Goal: Information Seeking & Learning: Check status

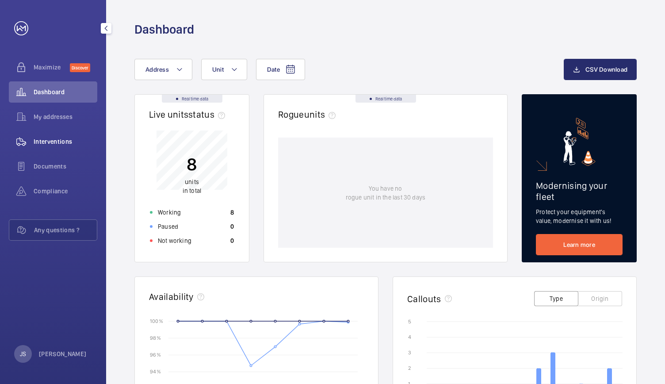
click at [55, 143] on span "Interventions" at bounding box center [66, 141] width 64 height 9
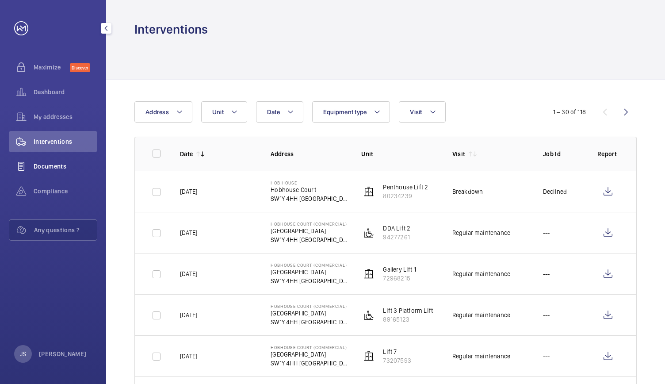
click at [45, 162] on span "Documents" at bounding box center [66, 166] width 64 height 9
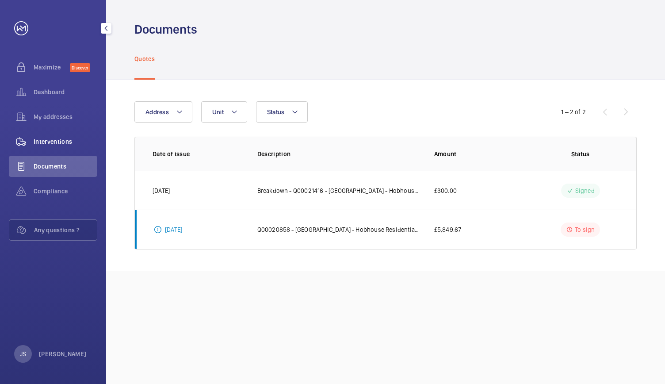
click at [44, 142] on span "Interventions" at bounding box center [66, 141] width 64 height 9
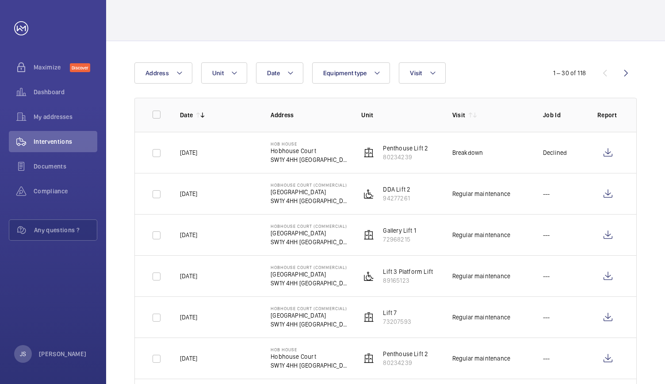
scroll to position [56, 0]
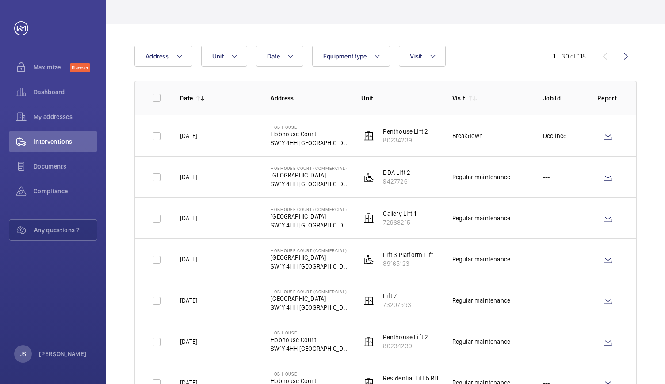
click at [540, 189] on td "---" at bounding box center [556, 176] width 54 height 41
click at [606, 178] on wm-front-icon-button at bounding box center [607, 176] width 21 height 21
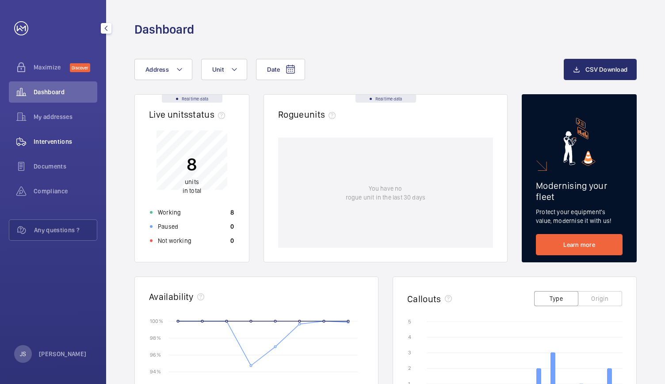
click at [62, 143] on span "Interventions" at bounding box center [66, 141] width 64 height 9
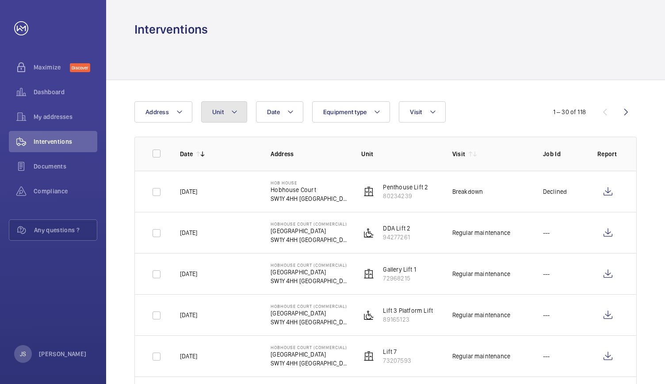
click at [216, 111] on span "Unit" at bounding box center [217, 111] width 11 height 7
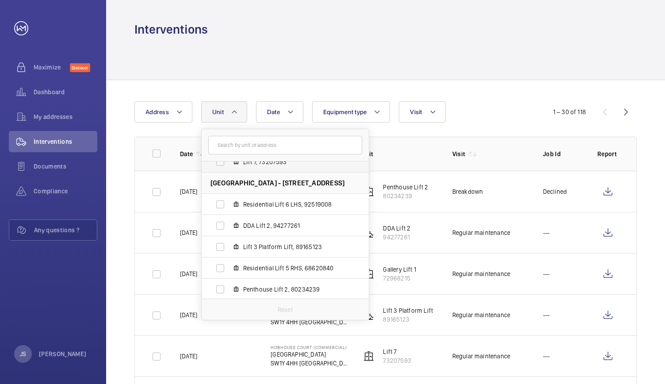
scroll to position [75, 0]
click at [270, 204] on span "Residential Lift 6 LHS, 92519008" at bounding box center [294, 202] width 103 height 9
click at [229, 204] on input "Residential Lift 6 LHS, 92519008" at bounding box center [220, 203] width 18 height 18
checkbox input "true"
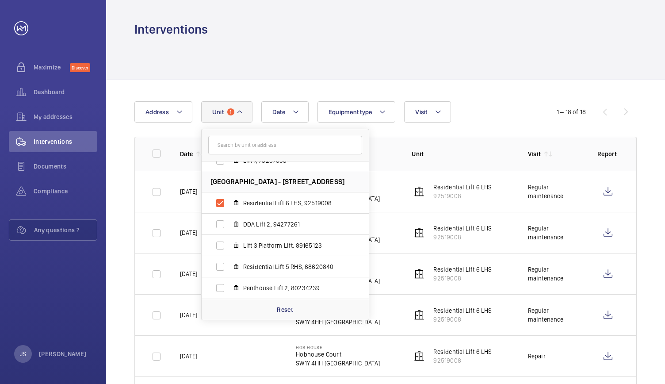
click at [351, 24] on div "Interventions" at bounding box center [385, 29] width 502 height 16
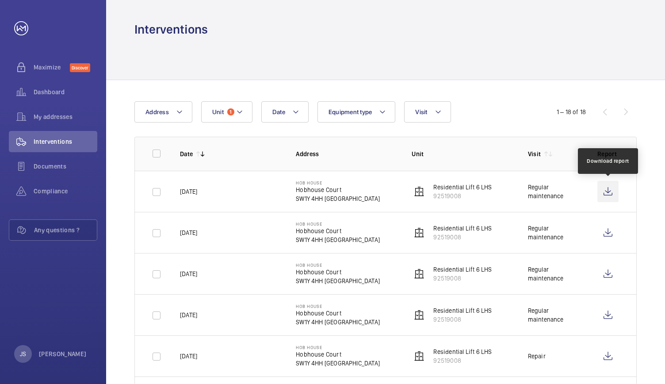
click at [607, 195] on wm-front-icon-button at bounding box center [607, 191] width 21 height 21
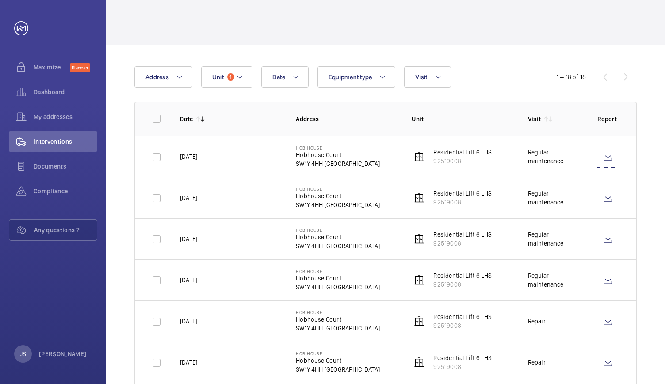
scroll to position [36, 0]
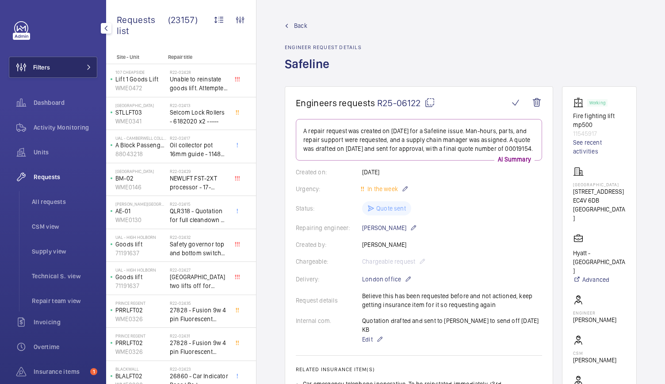
click at [52, 70] on button "Filters" at bounding box center [53, 67] width 88 height 21
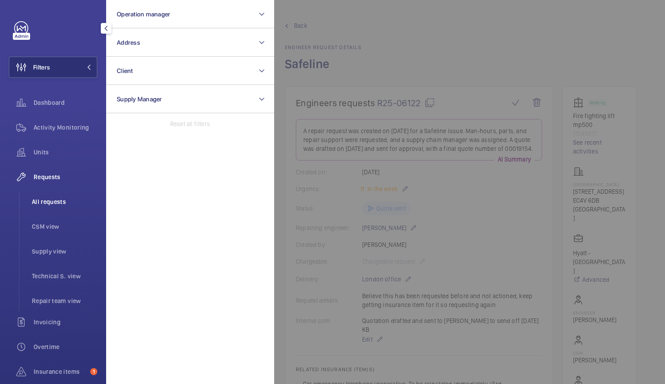
click at [45, 199] on span "All requests" at bounding box center [64, 201] width 65 height 9
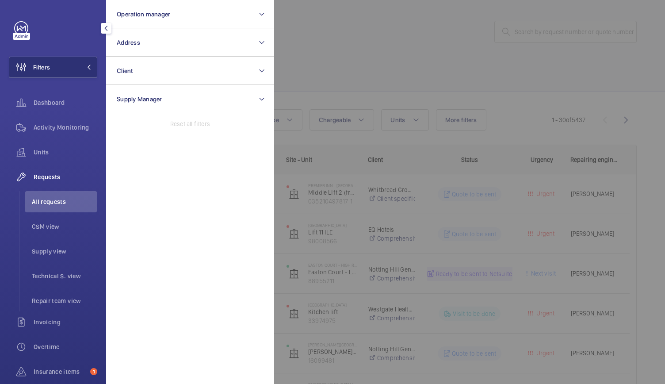
click at [335, 52] on div at bounding box center [606, 192] width 665 height 384
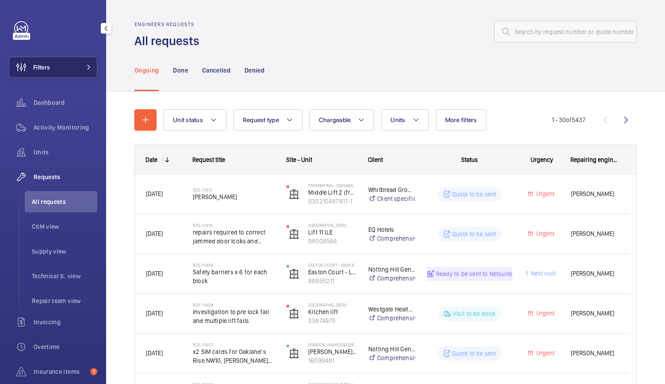
click at [72, 65] on button "Filters" at bounding box center [53, 67] width 88 height 21
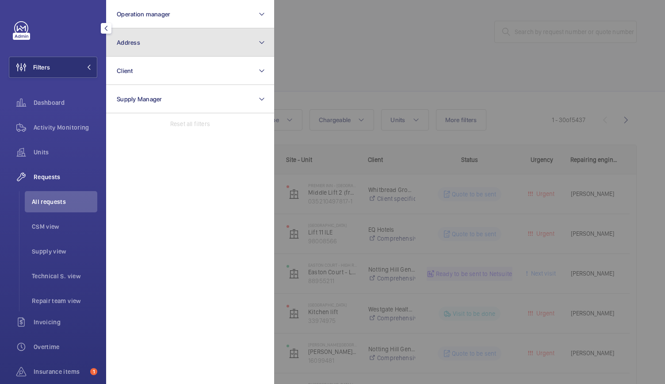
click at [234, 40] on button "Address" at bounding box center [190, 42] width 168 height 28
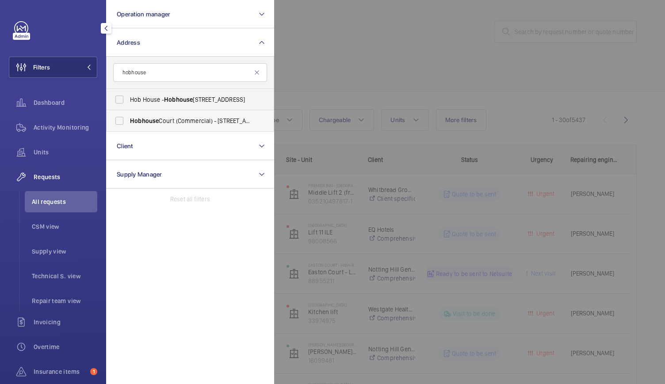
type input "hobhouse"
click at [134, 122] on span "Hobhouse" at bounding box center [144, 120] width 29 height 7
click at [128, 122] on input "Hobhouse Court (Commercial) - Suffolk Street, LONDON SW1Y 4HH" at bounding box center [120, 121] width 18 height 18
checkbox input "true"
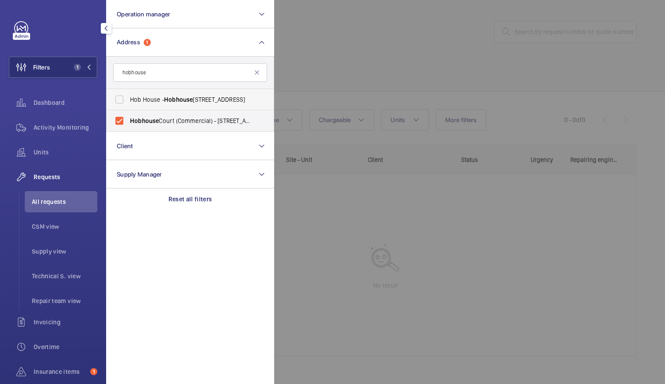
click at [144, 101] on span "Hob House - Hobhouse Court, LONDON SW1Y 4HH" at bounding box center [191, 99] width 122 height 9
click at [128, 101] on input "Hob House - Hobhouse Court, LONDON SW1Y 4HH" at bounding box center [120, 100] width 18 height 18
checkbox input "true"
click at [370, 66] on div at bounding box center [606, 192] width 665 height 384
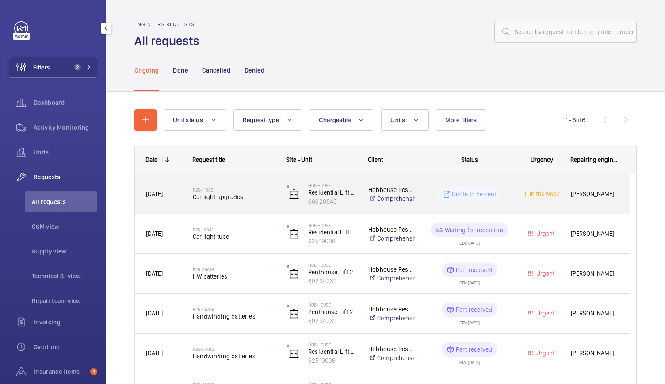
click at [427, 206] on div "Quote to be sent" at bounding box center [464, 194] width 96 height 32
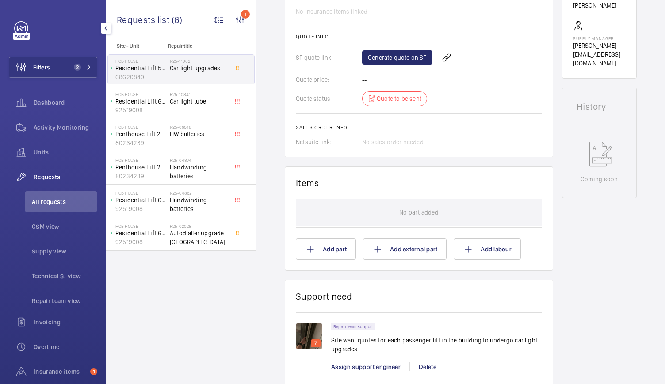
scroll to position [401, 0]
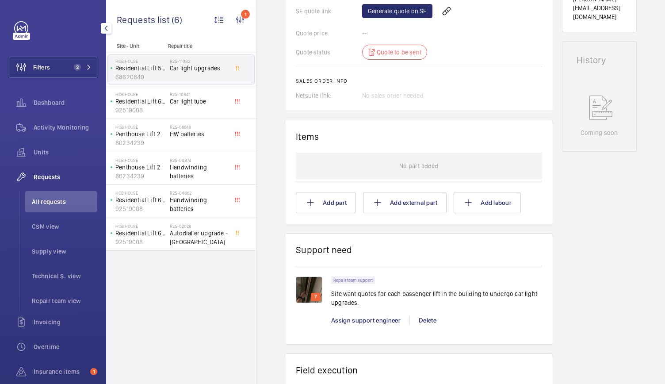
click at [305, 287] on img at bounding box center [309, 289] width 27 height 27
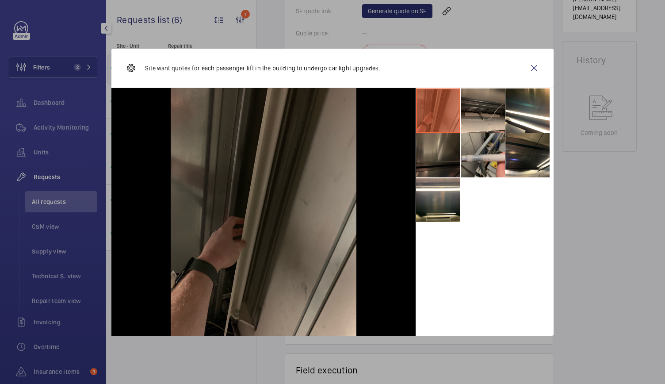
click at [475, 160] on li at bounding box center [483, 155] width 44 height 44
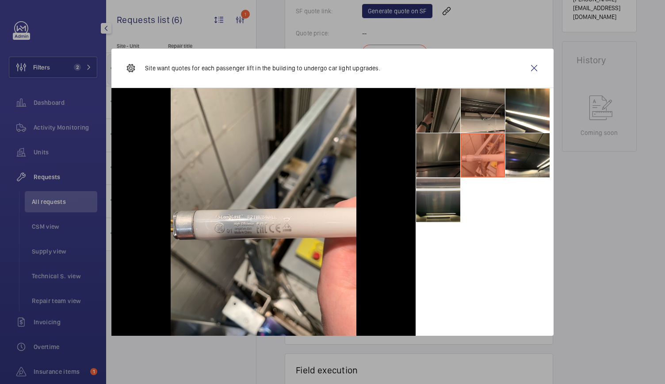
click at [430, 209] on li at bounding box center [438, 200] width 44 height 44
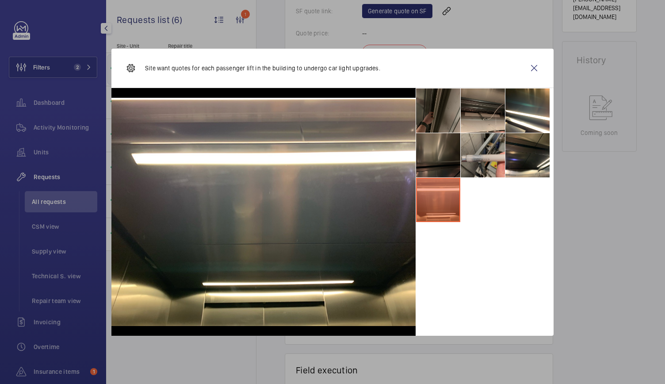
click at [491, 160] on li at bounding box center [483, 155] width 44 height 44
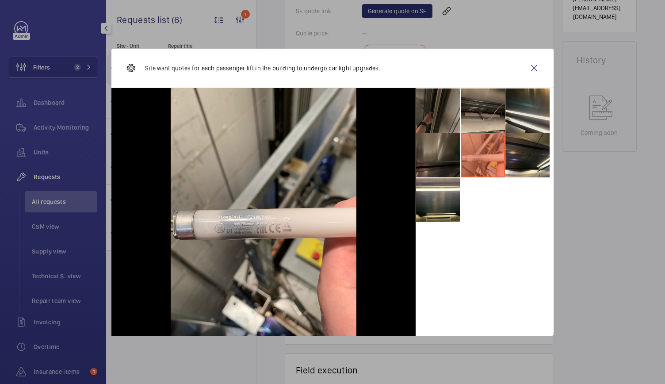
click at [515, 126] on li at bounding box center [527, 110] width 44 height 44
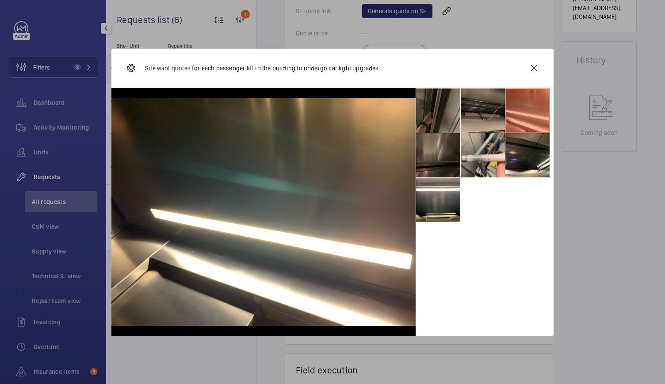
click at [482, 124] on li at bounding box center [483, 110] width 44 height 44
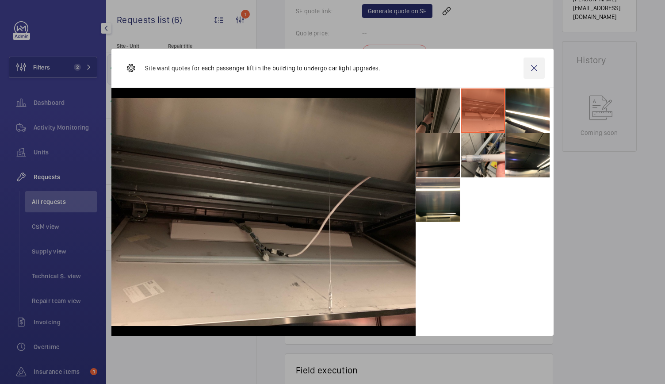
click at [537, 68] on wm-front-icon-button at bounding box center [533, 67] width 21 height 21
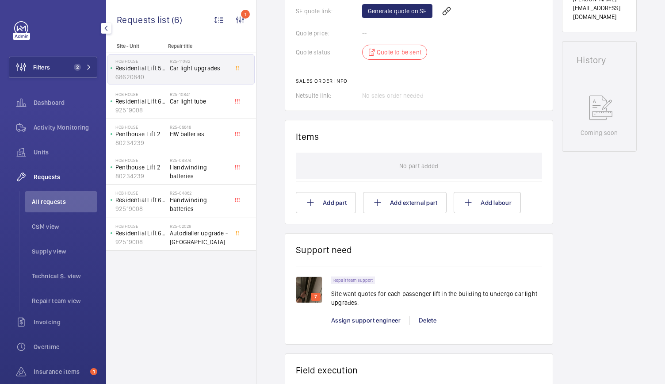
click at [158, 84] on div "Hob House Residential Lift 5 RHS 68620840" at bounding box center [139, 69] width 62 height 29
click at [155, 104] on p "Residential Lift 6 LHS" at bounding box center [140, 101] width 51 height 9
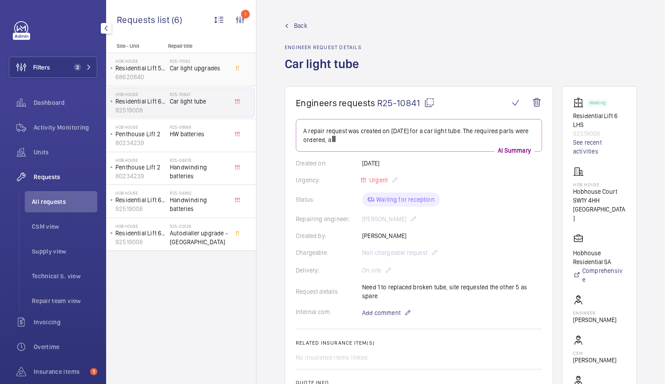
click at [158, 79] on p "68620840" at bounding box center [140, 76] width 51 height 9
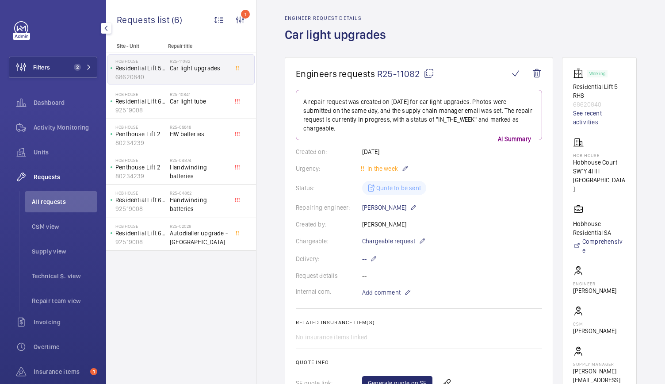
scroll to position [11, 0]
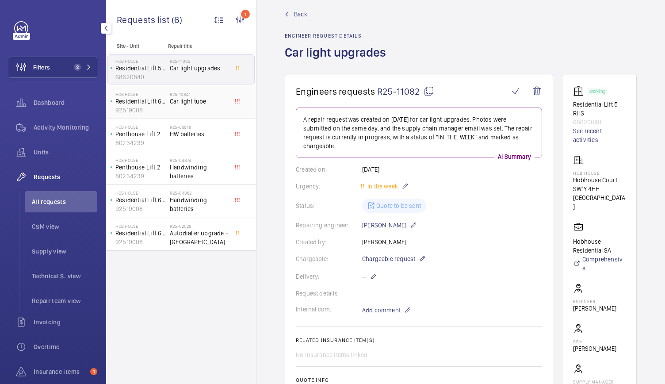
click at [205, 100] on span "Car light tube" at bounding box center [199, 101] width 58 height 9
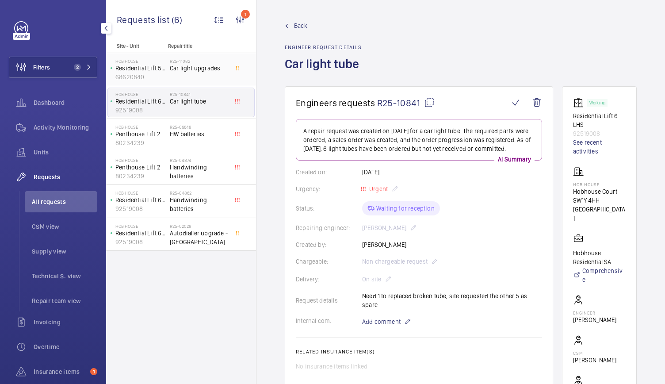
click at [198, 77] on div "R25-11082 Car light upgrades" at bounding box center [199, 71] width 58 height 26
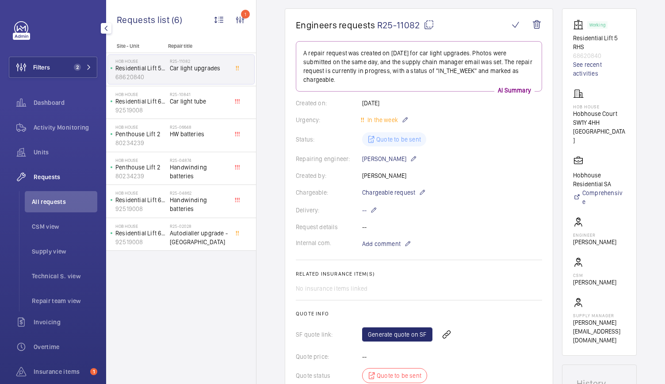
scroll to position [79, 0]
click at [513, 207] on div "Delivery: --" at bounding box center [419, 209] width 246 height 11
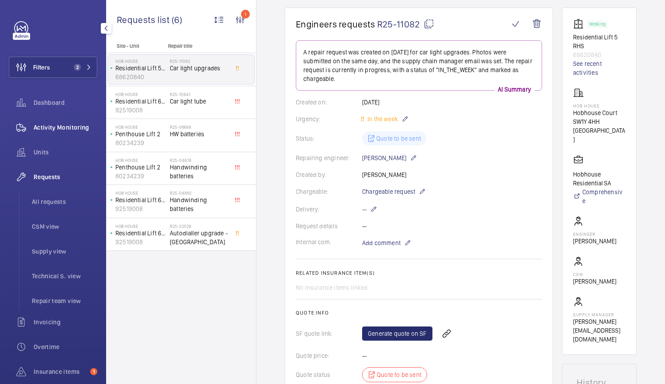
click at [50, 125] on span "Activity Monitoring" at bounding box center [66, 127] width 64 height 9
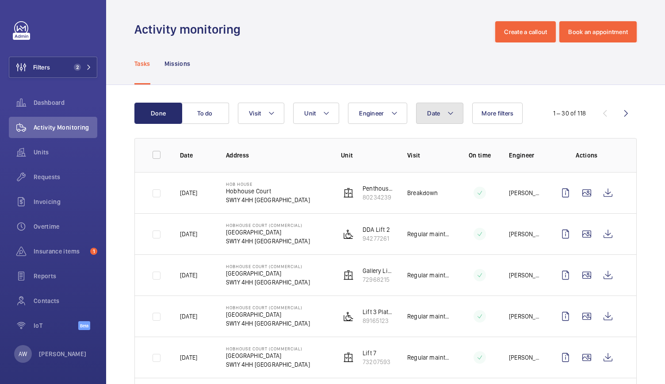
click at [447, 114] on mat-icon at bounding box center [450, 113] width 7 height 11
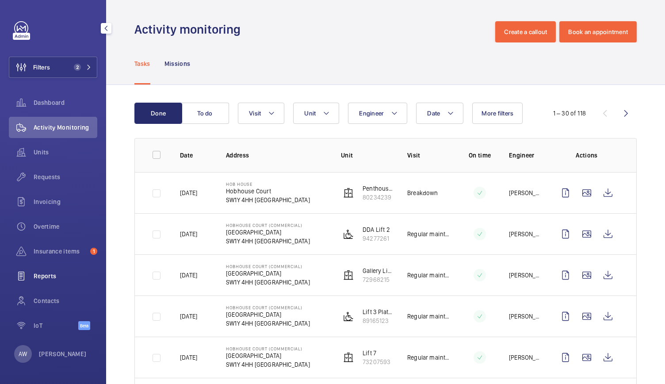
click at [53, 274] on span "Reports" at bounding box center [66, 275] width 64 height 9
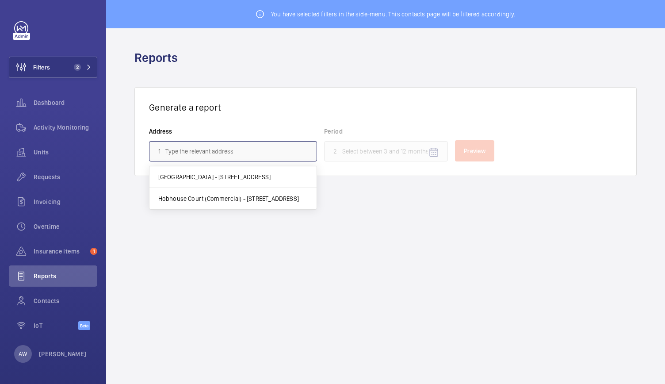
click at [221, 147] on input "text" at bounding box center [233, 151] width 168 height 20
click at [211, 183] on mat-option "Hob House - Hobhouse Court, LONDON SW1Y 4HH" at bounding box center [232, 177] width 167 height 22
type input "Hob House - Hobhouse Court, LONDON SW1Y 4HH"
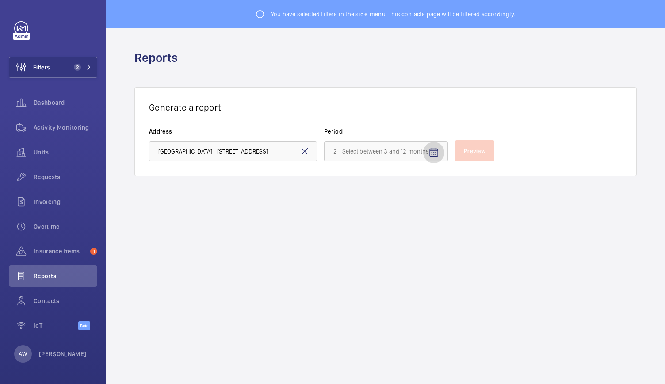
click at [426, 145] on span "Open calendar" at bounding box center [433, 152] width 21 height 21
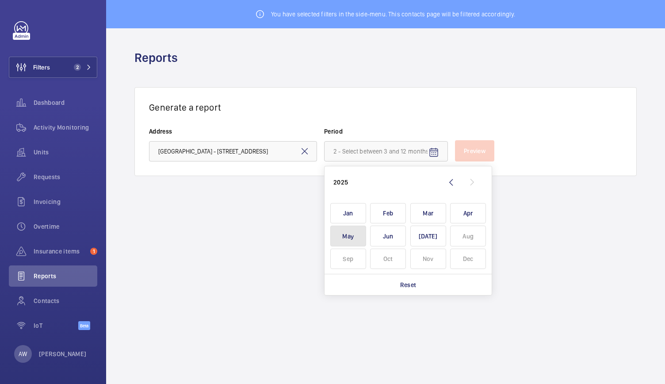
click at [357, 238] on span "May" at bounding box center [348, 235] width 36 height 21
click at [431, 236] on span "Jul" at bounding box center [428, 235] width 36 height 21
type input "May 2025 - July 2025"
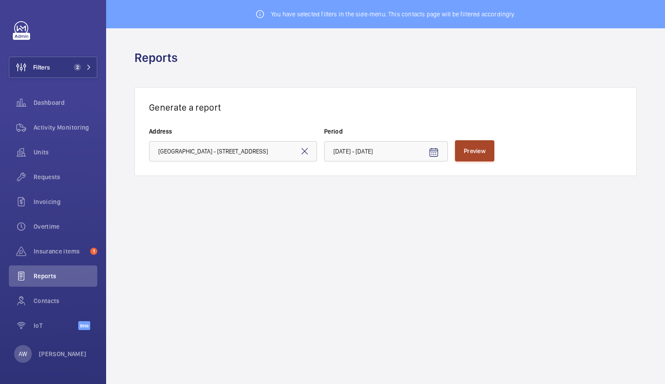
click at [465, 148] on span "Preview" at bounding box center [475, 150] width 22 height 7
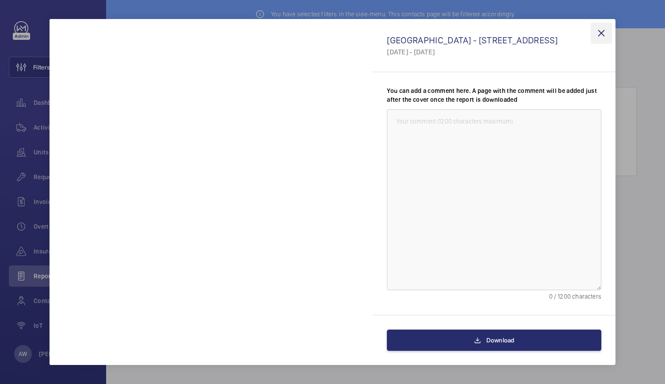
click at [606, 28] on wm-front-icon-button at bounding box center [601, 33] width 21 height 21
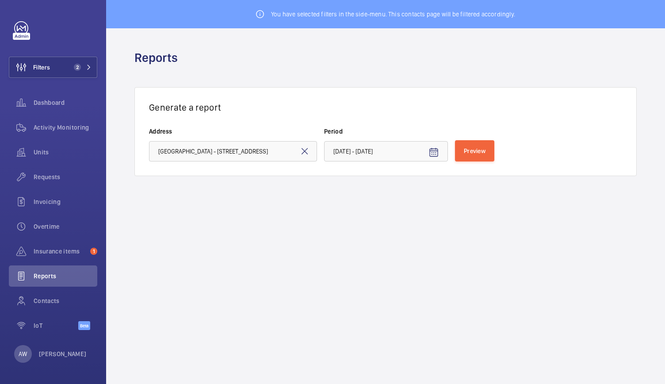
click at [300, 153] on mat-icon at bounding box center [304, 151] width 11 height 11
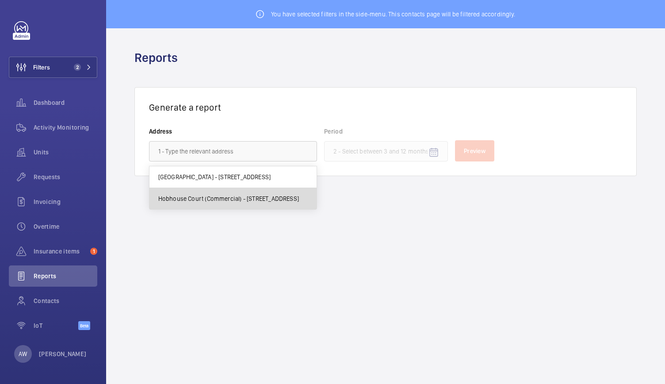
click at [233, 199] on span "Hobhouse Court (Commercial) - Suffolk Street, LONDON SW1Y 4HH" at bounding box center [228, 198] width 141 height 9
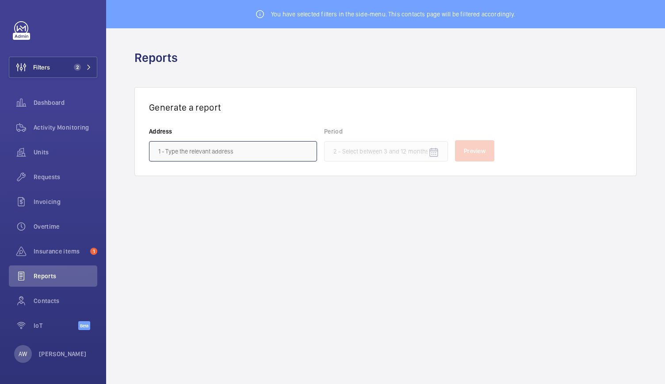
type input "Hobhouse Court (Commercial) - Suffolk Street, LONDON SW1Y 4HH"
click at [435, 150] on mat-icon "Open calendar" at bounding box center [433, 152] width 11 height 11
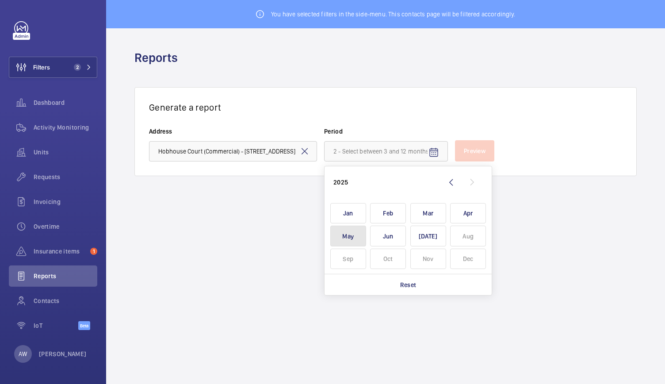
click at [352, 239] on span "May" at bounding box center [348, 235] width 36 height 21
click at [420, 234] on span "Jul" at bounding box center [428, 235] width 36 height 21
type input "May 2025 - July 2025"
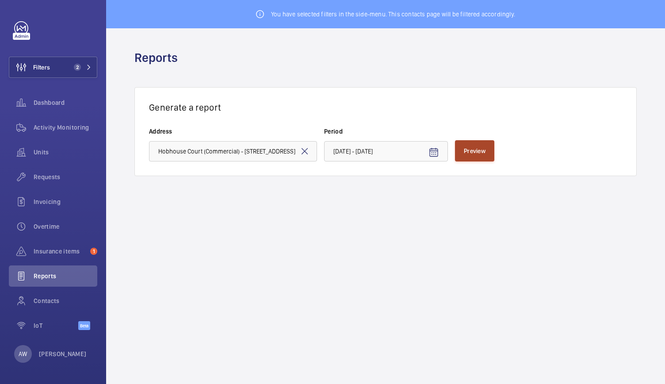
click at [476, 140] on button "Preview" at bounding box center [474, 150] width 39 height 21
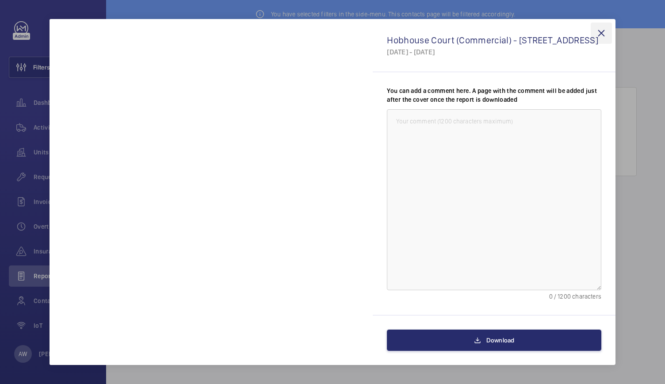
click at [601, 28] on wm-front-icon-button at bounding box center [601, 33] width 21 height 21
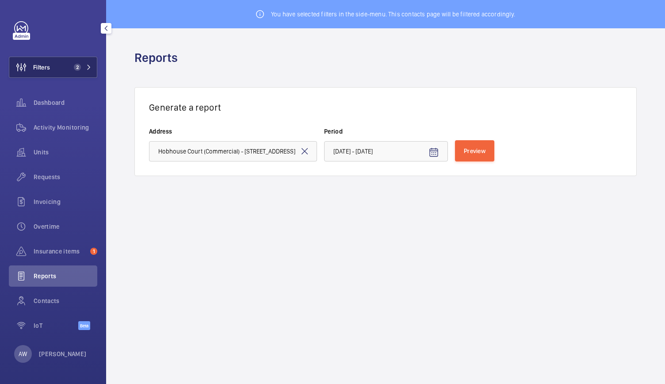
click at [87, 69] on mat-icon at bounding box center [88, 67] width 5 height 5
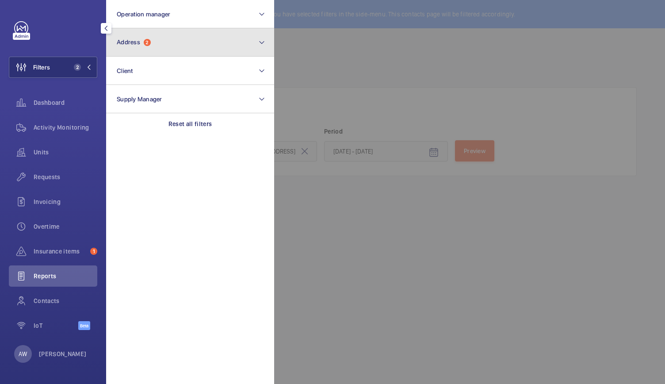
click at [126, 44] on span "Address" at bounding box center [128, 41] width 23 height 7
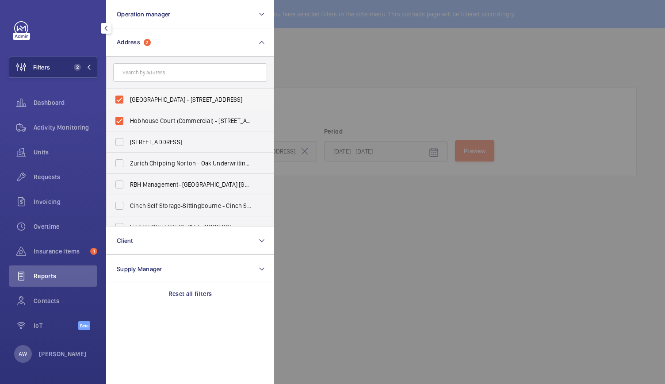
click at [118, 97] on label "Hob House - Hobhouse Court, LONDON SW1Y 4HH" at bounding box center [184, 99] width 154 height 21
click at [118, 97] on input "Hob House - Hobhouse Court, LONDON SW1Y 4HH" at bounding box center [120, 100] width 18 height 18
click at [118, 97] on label "Hob House - Hobhouse Court, LONDON SW1Y 4HH" at bounding box center [184, 99] width 154 height 21
click at [118, 97] on input "Hob House - Hobhouse Court, LONDON SW1Y 4HH" at bounding box center [120, 100] width 18 height 18
click at [118, 97] on label "Hob House - Hobhouse Court, LONDON SW1Y 4HH" at bounding box center [184, 99] width 154 height 21
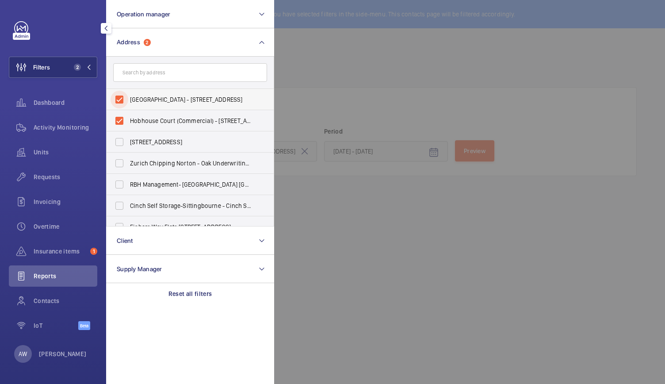
click at [118, 97] on input "Hob House - Hobhouse Court, LONDON SW1Y 4HH" at bounding box center [120, 100] width 18 height 18
checkbox input "false"
click at [118, 117] on label "Hobhouse Court (Commercial) - Suffolk Street, LONDON SW1Y 4HH" at bounding box center [184, 120] width 154 height 21
click at [118, 117] on input "Hobhouse Court (Commercial) - Suffolk Street, LONDON SW1Y 4HH" at bounding box center [120, 121] width 18 height 18
checkbox input "false"
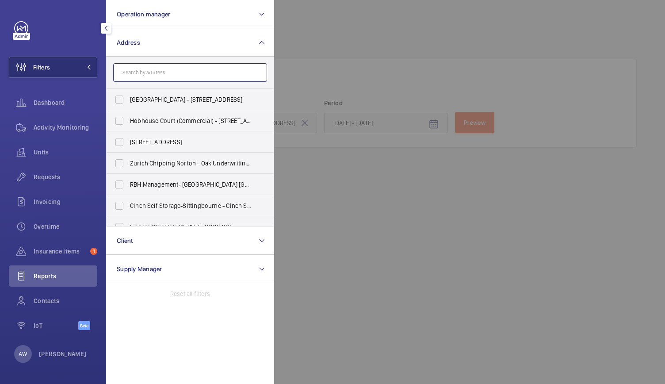
click at [143, 76] on input "text" at bounding box center [190, 72] width 154 height 19
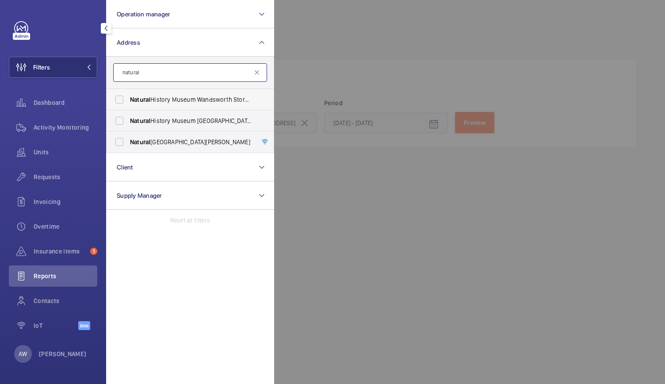
type input "natural"
click at [154, 99] on span "Natural History Museum Wandsworth Storage Facility - Kimber Road, LONDON SW18 4…" at bounding box center [191, 99] width 122 height 9
click at [128, 99] on input "Natural History Museum Wandsworth Storage Facility - Kimber Road, LONDON SW18 4…" at bounding box center [120, 100] width 18 height 18
checkbox input "true"
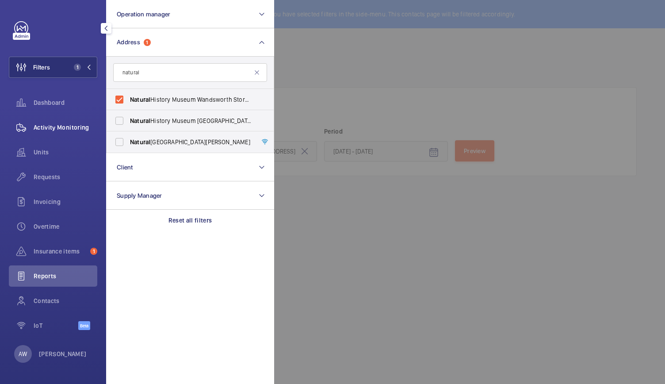
click at [39, 127] on span "Activity Monitoring" at bounding box center [66, 127] width 64 height 9
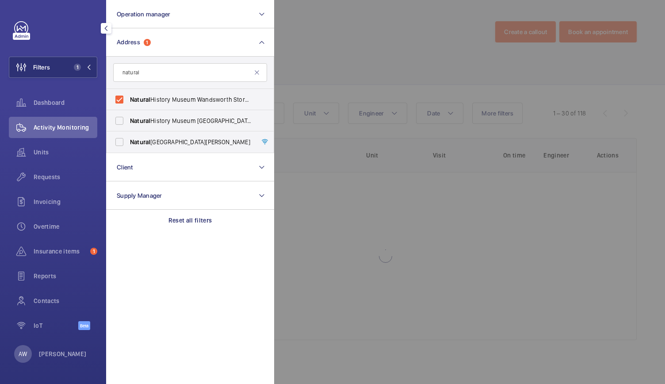
click at [372, 44] on div at bounding box center [606, 192] width 665 height 384
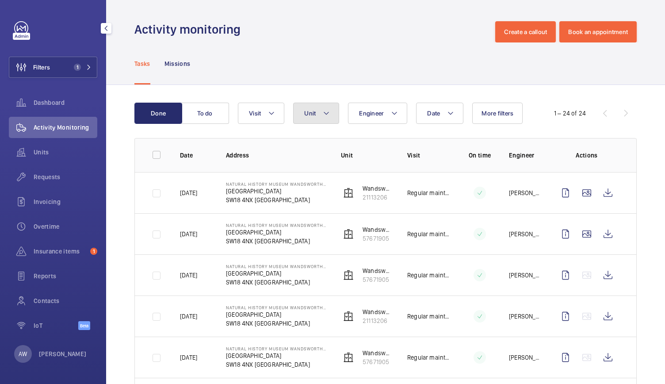
click at [313, 110] on span "Unit" at bounding box center [309, 113] width 11 height 7
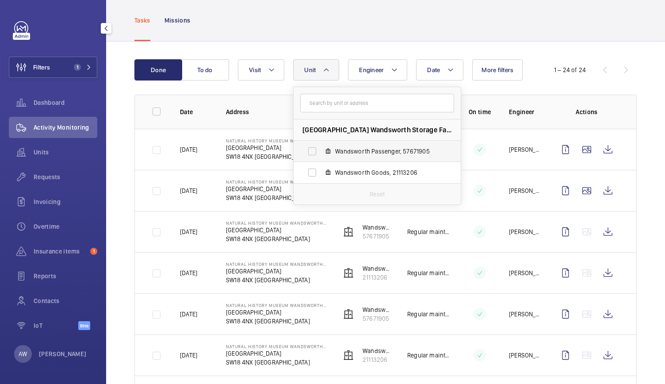
scroll to position [46, 0]
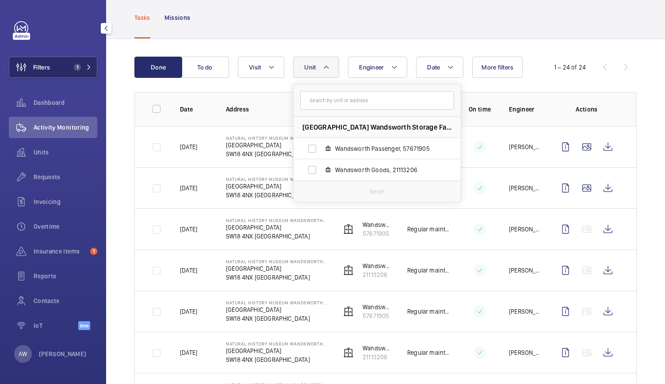
click at [77, 69] on span "1" at bounding box center [77, 67] width 7 height 7
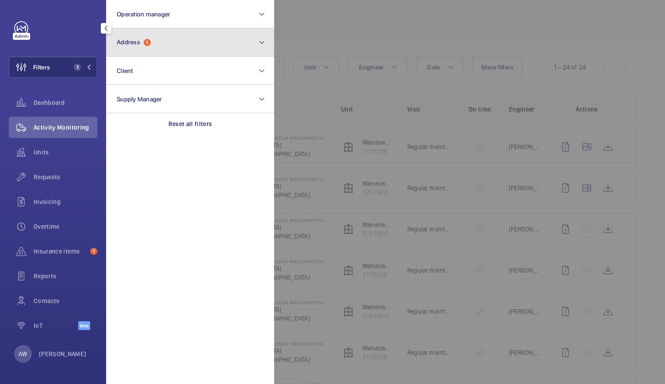
click at [170, 45] on button "Address 1" at bounding box center [190, 42] width 168 height 28
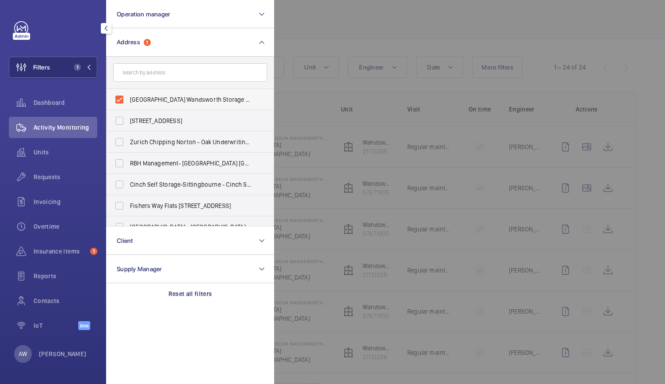
click at [122, 98] on label "Natural History Museum Wandsworth Storage Facility - Kimber Road, LONDON SW18 4…" at bounding box center [184, 99] width 154 height 21
click at [122, 98] on input "Natural History Museum Wandsworth Storage Facility - Kimber Road, LONDON SW18 4…" at bounding box center [120, 100] width 18 height 18
checkbox input "false"
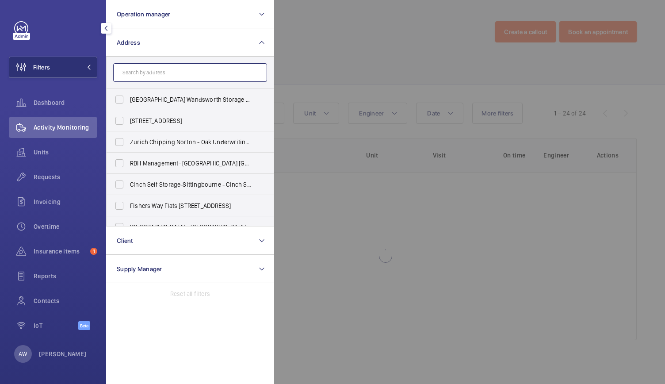
click at [134, 71] on input "text" at bounding box center [190, 72] width 154 height 19
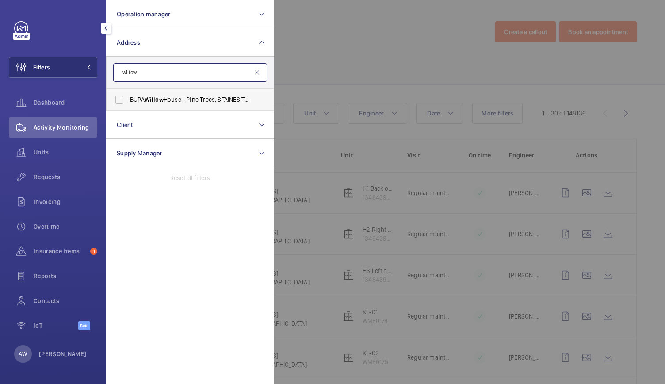
type input "willow"
click at [151, 100] on span "Willow" at bounding box center [154, 99] width 19 height 7
click at [128, 100] on input "BUPA Willow House - Pine Trees, STAINES TW18 3EA" at bounding box center [120, 100] width 18 height 18
checkbox input "true"
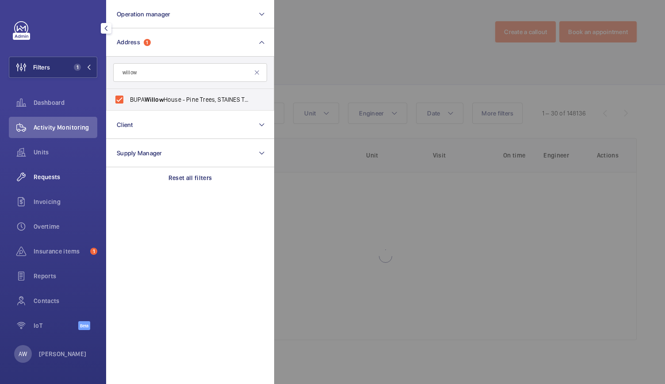
click at [57, 176] on span "Requests" at bounding box center [66, 176] width 64 height 9
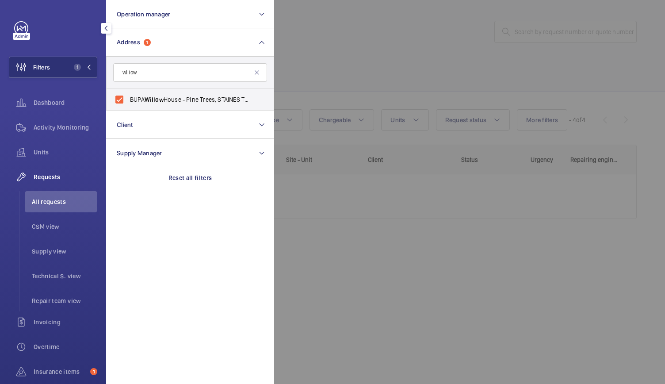
click at [359, 30] on div at bounding box center [606, 192] width 665 height 384
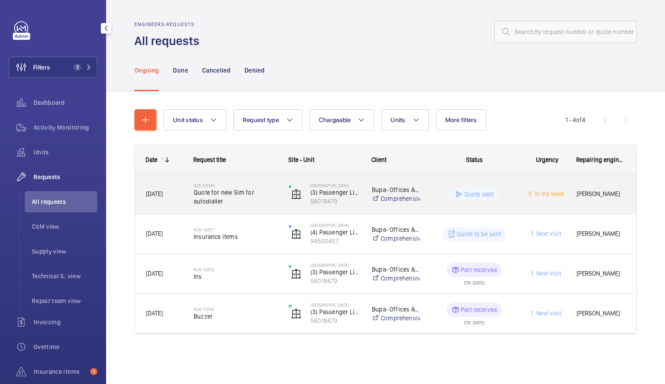
click at [272, 201] on span "Quote for new Sim for autodialler" at bounding box center [236, 197] width 84 height 18
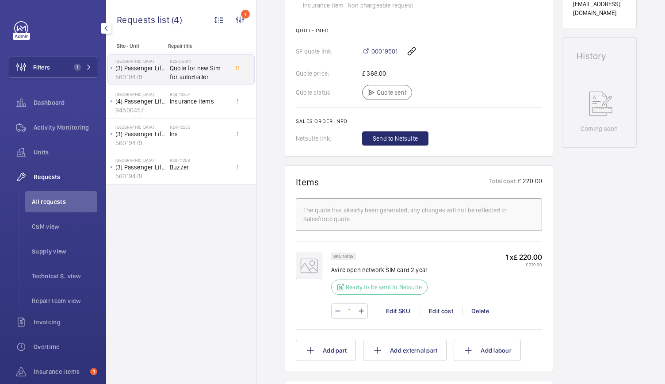
scroll to position [389, 0]
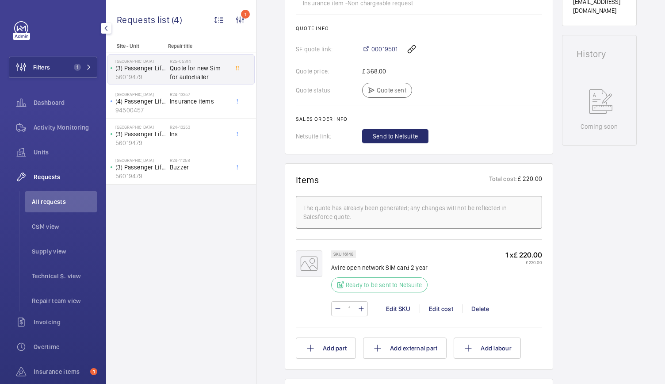
click at [453, 309] on div "1 Edit SKU Edit cost Delete" at bounding box center [436, 308] width 211 height 15
drag, startPoint x: 453, startPoint y: 309, endPoint x: 459, endPoint y: 74, distance: 235.7
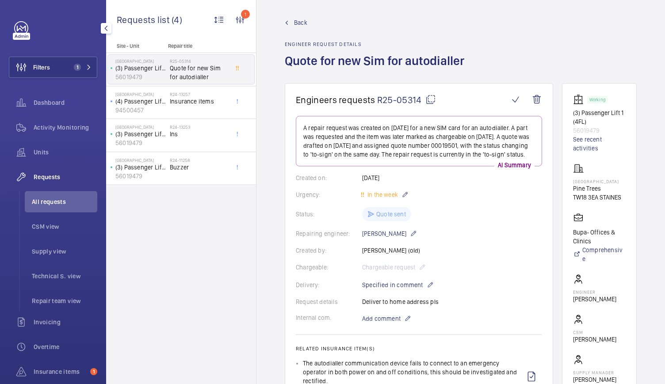
scroll to position [0, 0]
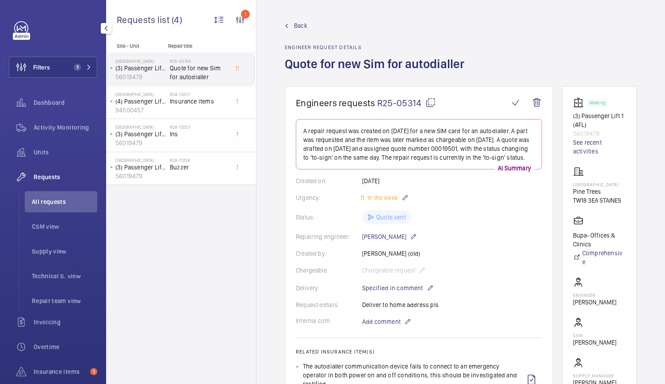
click at [293, 19] on wm-front-admin-header "Back Engineer request details Quote for new Sim for autodialler" at bounding box center [460, 43] width 408 height 86
click at [297, 24] on span "Back" at bounding box center [300, 25] width 13 height 9
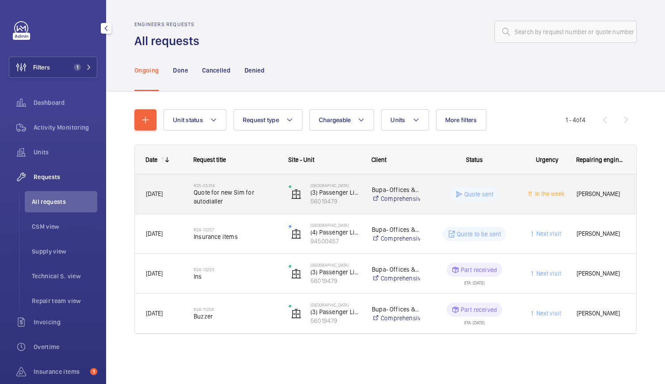
click at [268, 197] on span "Quote for new Sim for autodialler" at bounding box center [236, 197] width 84 height 18
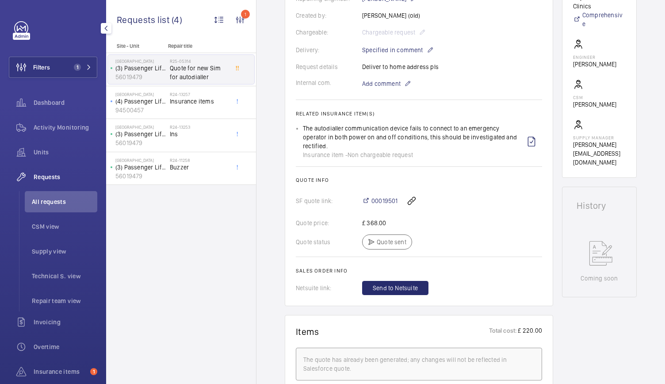
scroll to position [246, 0]
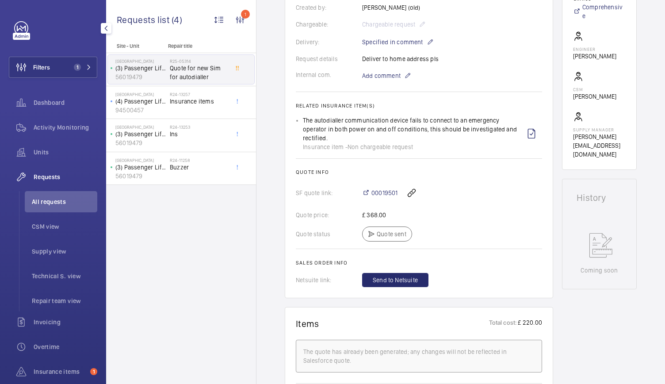
click at [464, 192] on div "00019501" at bounding box center [452, 192] width 180 height 21
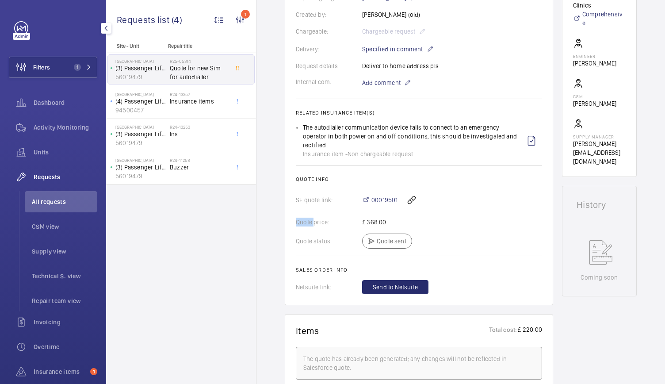
scroll to position [239, 0]
click at [381, 204] on span "00019501" at bounding box center [384, 199] width 26 height 9
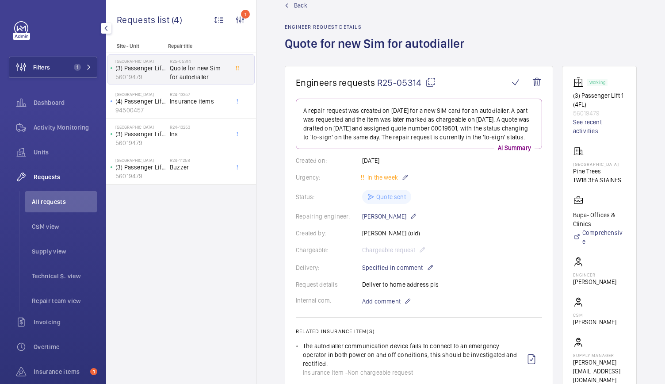
scroll to position [0, 0]
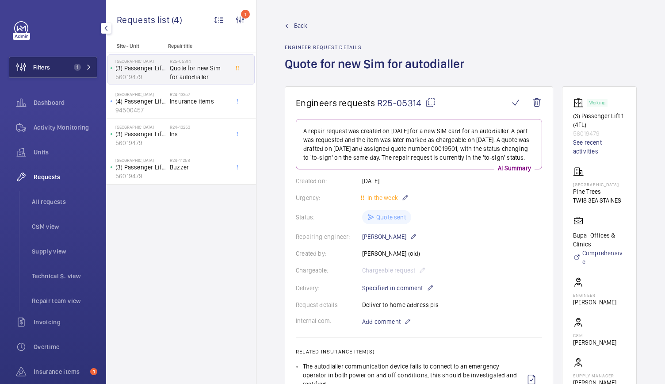
click at [50, 66] on button "Filters 1" at bounding box center [53, 67] width 88 height 21
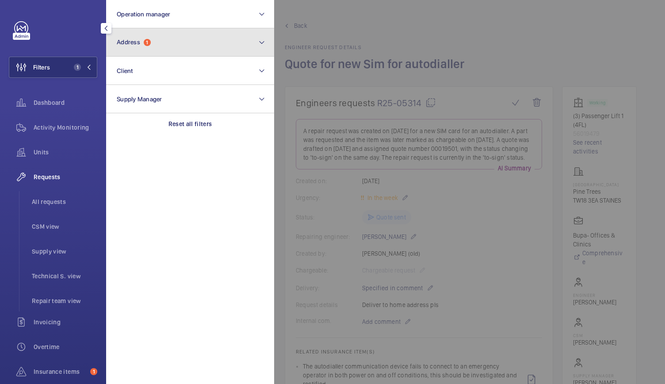
click at [140, 50] on button "Address 1" at bounding box center [190, 42] width 168 height 28
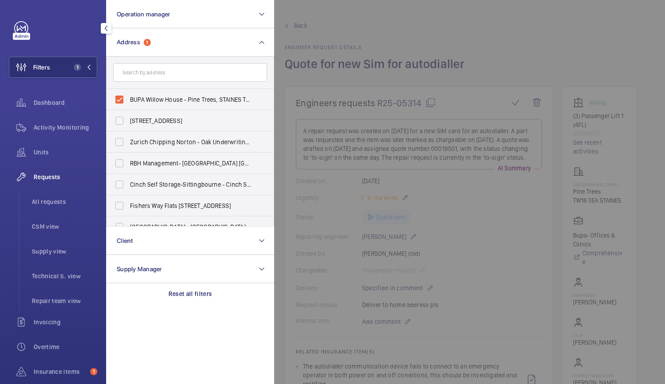
click at [404, 11] on div at bounding box center [606, 192] width 665 height 384
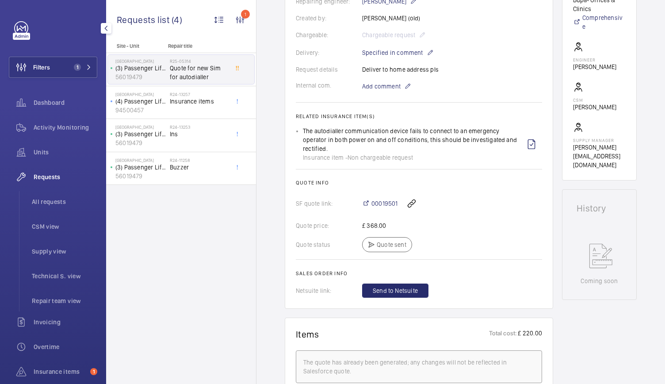
scroll to position [239, 0]
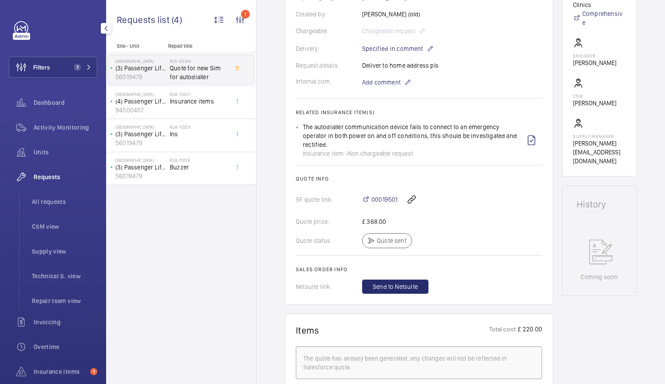
drag, startPoint x: 386, startPoint y: 209, endPoint x: 382, endPoint y: 189, distance: 20.4
click at [382, 182] on h2 "Quote info" at bounding box center [419, 178] width 246 height 6
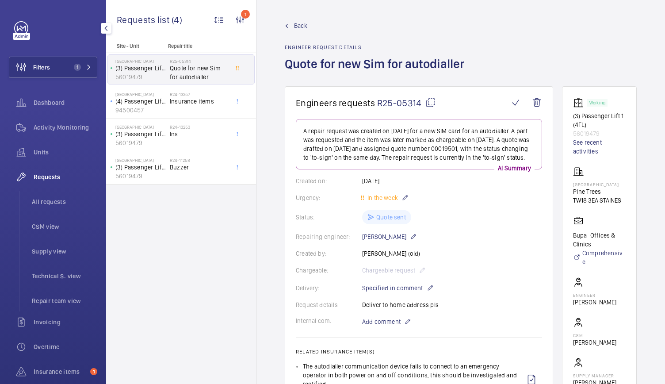
scroll to position [0, 12]
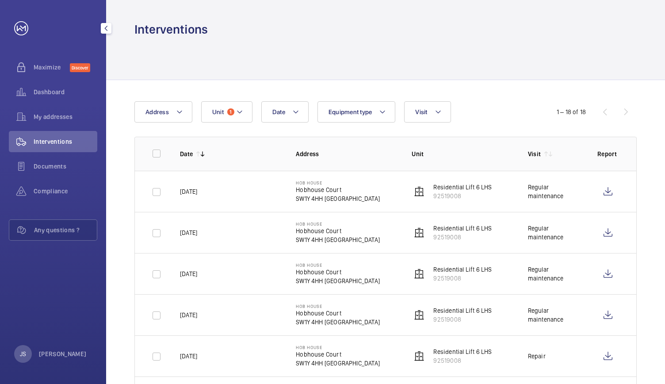
scroll to position [36, 0]
